Goal: Information Seeking & Learning: Check status

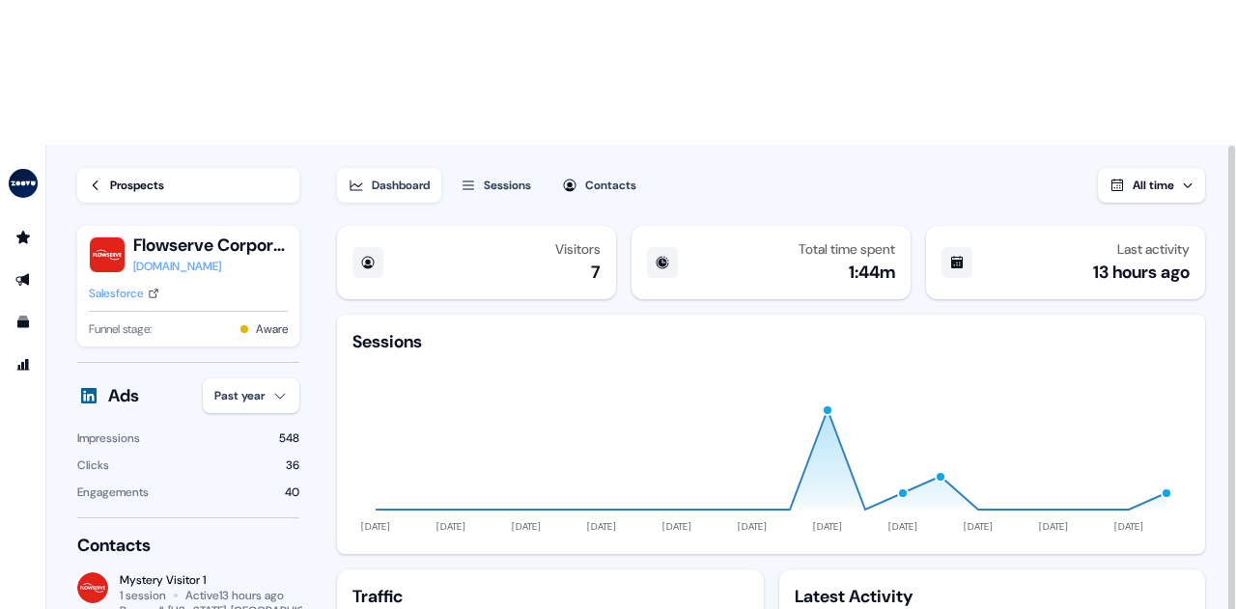
click at [117, 176] on div "Prospects" at bounding box center [137, 185] width 54 height 19
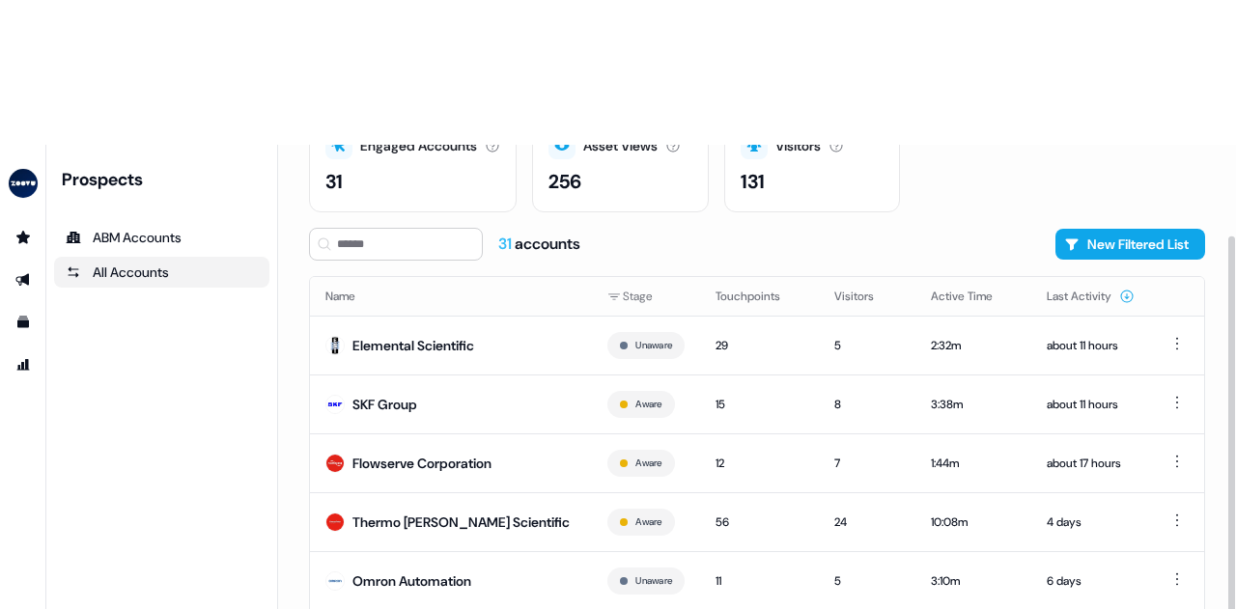
scroll to position [189, 0]
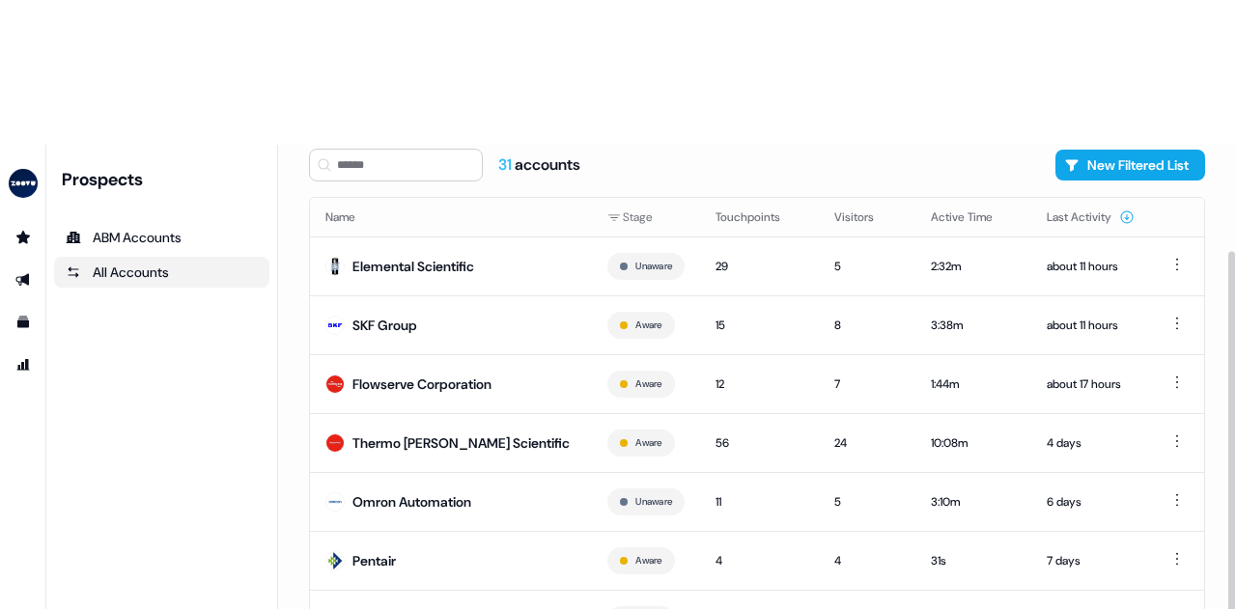
click at [478, 434] on div "Thermo [PERSON_NAME] Scientific" at bounding box center [461, 443] width 217 height 19
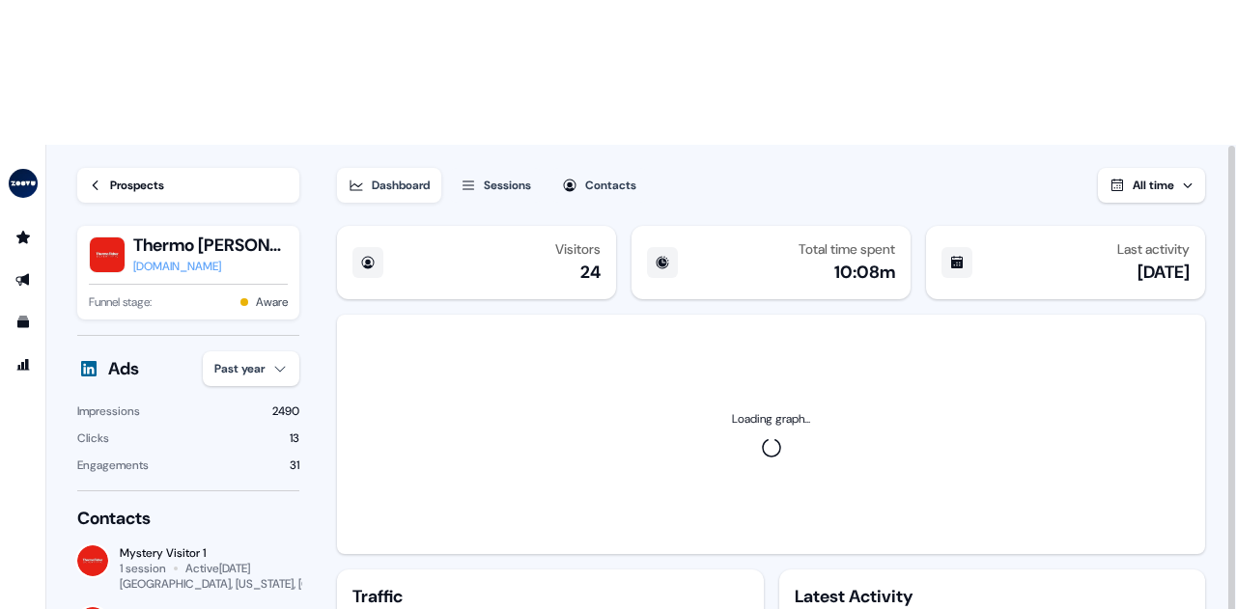
click at [541, 168] on button "Sessions" at bounding box center [496, 185] width 94 height 35
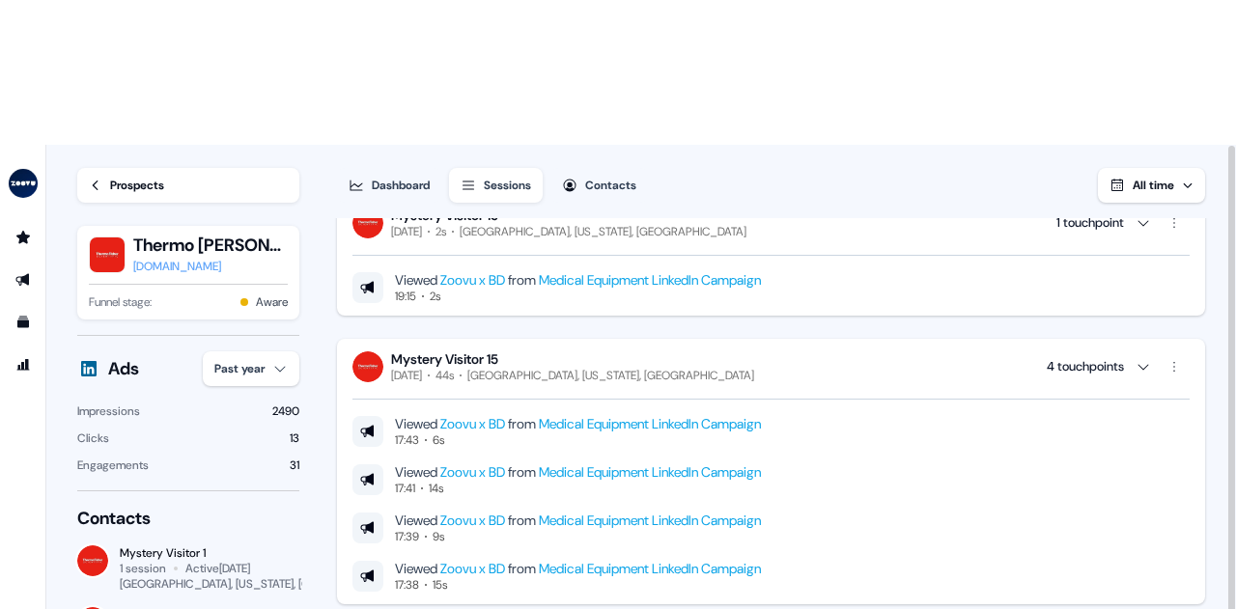
scroll to position [2817, 0]
click at [1160, 190] on div "Mystery Visitor 1 [DATE] 41s [GEOGRAPHIC_DATA], [US_STATE], [GEOGRAPHIC_DATA] 2…" at bounding box center [771, 375] width 868 height 5932
click at [812, 338] on div "Mystery Visitor 15 [DATE] 44s [GEOGRAPHIC_DATA], [US_STATE], [GEOGRAPHIC_DATA] …" at bounding box center [771, 471] width 868 height 266
